Goal: Complete application form: Complete application form

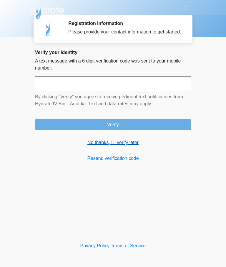
click at [136, 146] on link "No thanks, I'll verify later" at bounding box center [113, 142] width 156 height 7
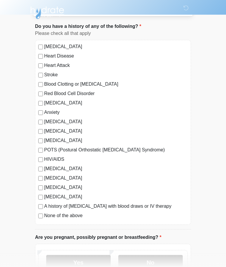
scroll to position [32, 0]
click at [81, 214] on label "None of the above" at bounding box center [115, 216] width 143 height 7
click at [162, 261] on label "No" at bounding box center [150, 263] width 64 height 15
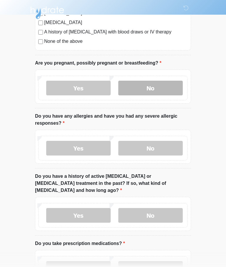
scroll to position [199, 0]
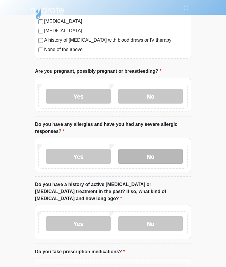
click at [162, 156] on label "No" at bounding box center [150, 156] width 64 height 15
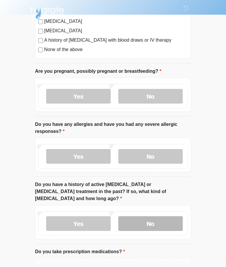
click at [157, 218] on label "No" at bounding box center [150, 224] width 64 height 15
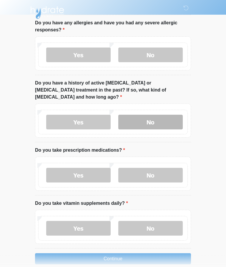
scroll to position [301, 0]
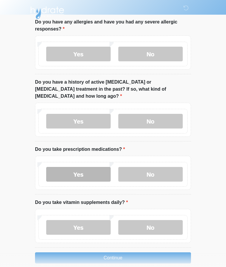
click at [88, 174] on label "Yes" at bounding box center [78, 174] width 64 height 15
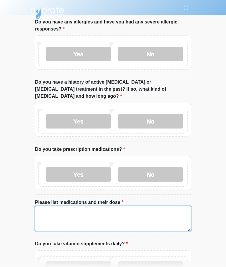
click at [130, 214] on textarea "Please list medications and their dose" at bounding box center [113, 218] width 156 height 25
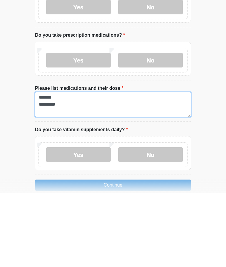
type textarea "******* *********"
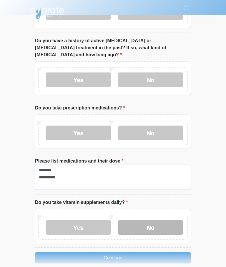
click at [145, 220] on label "No" at bounding box center [150, 227] width 64 height 15
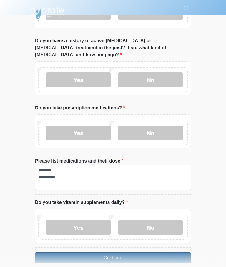
click at [143, 253] on button "Continue" at bounding box center [113, 258] width 156 height 11
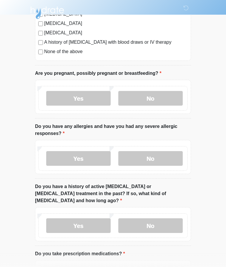
scroll to position [0, 0]
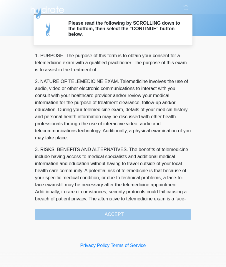
click at [167, 212] on div "1. PURPOSE. The purpose of this form is to obtain your consent for a telemedici…" at bounding box center [113, 137] width 156 height 168
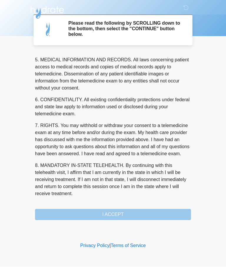
scroll to position [191, 0]
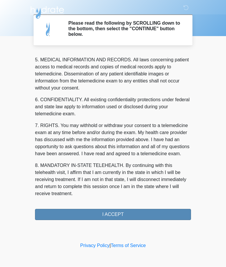
click at [128, 215] on button "I ACCEPT" at bounding box center [113, 215] width 156 height 11
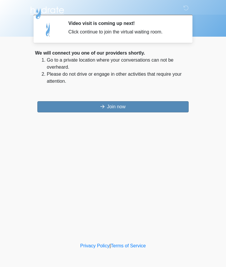
click at [156, 106] on button "Join now" at bounding box center [112, 106] width 151 height 11
